Goal: Task Accomplishment & Management: Manage account settings

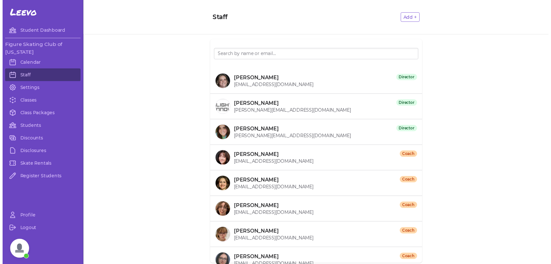
scroll to position [3370, 0]
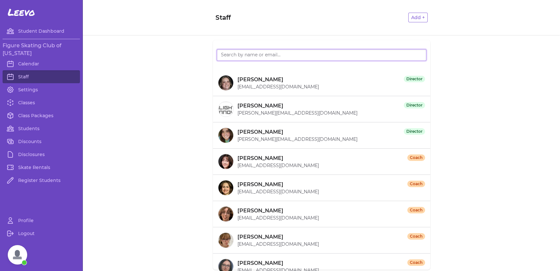
click at [243, 55] on input "search" at bounding box center [322, 55] width 210 height 12
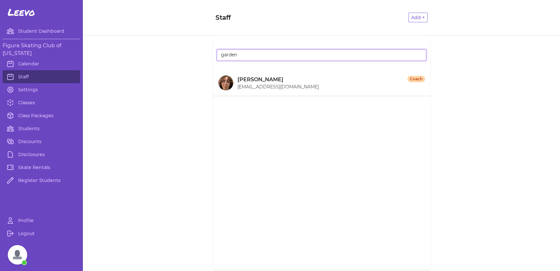
drag, startPoint x: 243, startPoint y: 55, endPoint x: 135, endPoint y: 64, distance: 108.1
click at [150, 59] on div "garden [PERSON_NAME] Coach [EMAIL_ADDRESS][DOMAIN_NAME]" at bounding box center [321, 155] width 477 height 240
type input "garden"
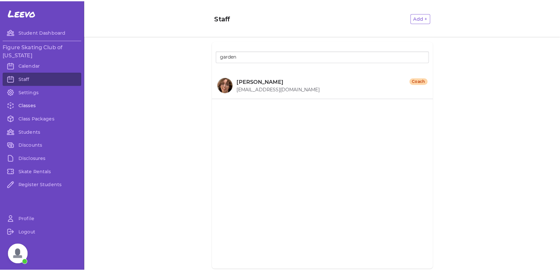
scroll to position [3565, 0]
click at [178, 55] on div "garden [PERSON_NAME] Coach [EMAIL_ADDRESS][DOMAIN_NAME]" at bounding box center [317, 151] width 468 height 233
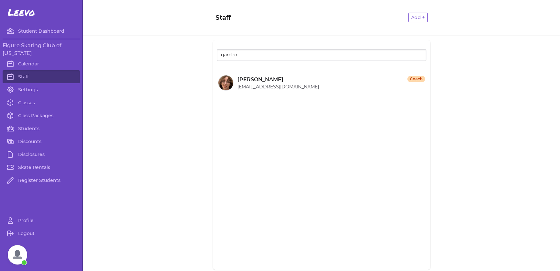
scroll to position [3370, 0]
click at [36, 130] on link "Students" at bounding box center [41, 128] width 77 height 13
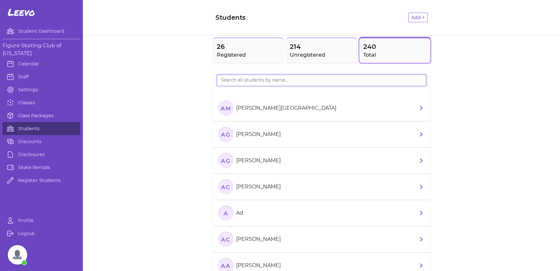
click at [247, 79] on input "search" at bounding box center [322, 80] width 210 height 12
type input "garden"
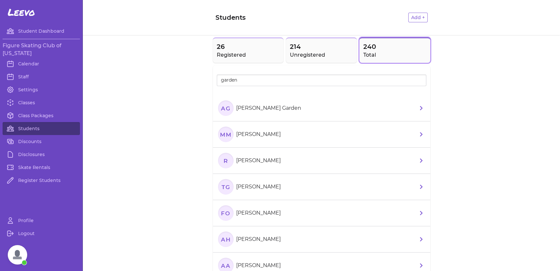
click at [256, 99] on li "AG [PERSON_NAME][GEOGRAPHIC_DATA]" at bounding box center [321, 108] width 217 height 26
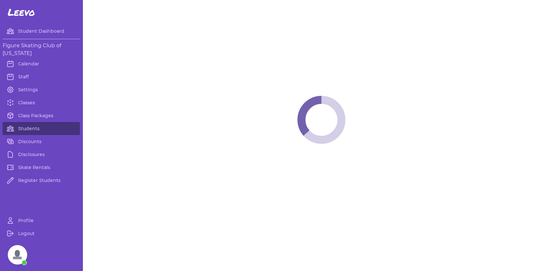
select select "LA"
select select "women_figure"
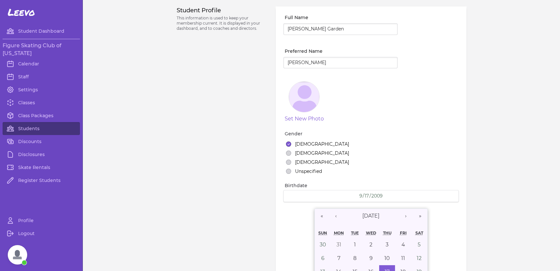
select select "1"
